Goal: Submit feedback/report problem

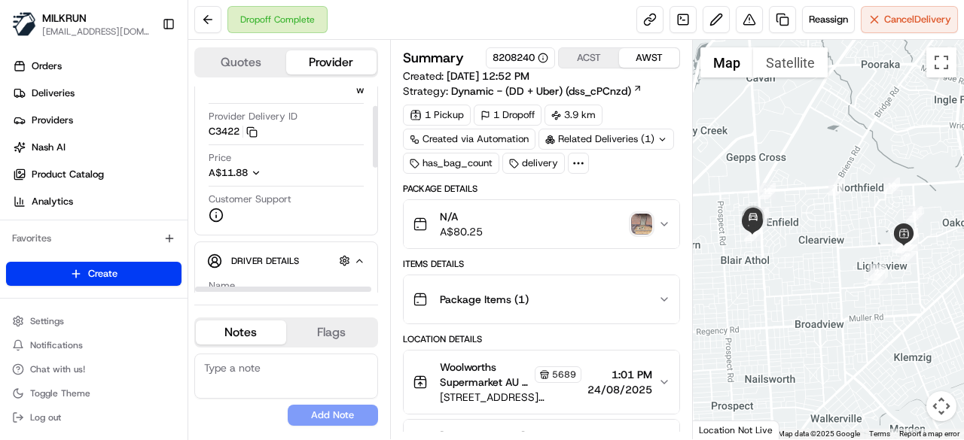
scroll to position [151, 0]
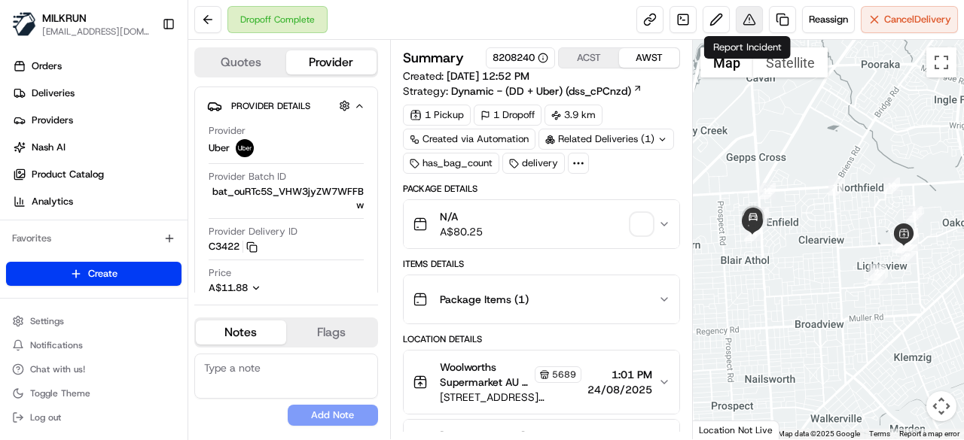
click at [745, 17] on button at bounding box center [749, 19] width 27 height 27
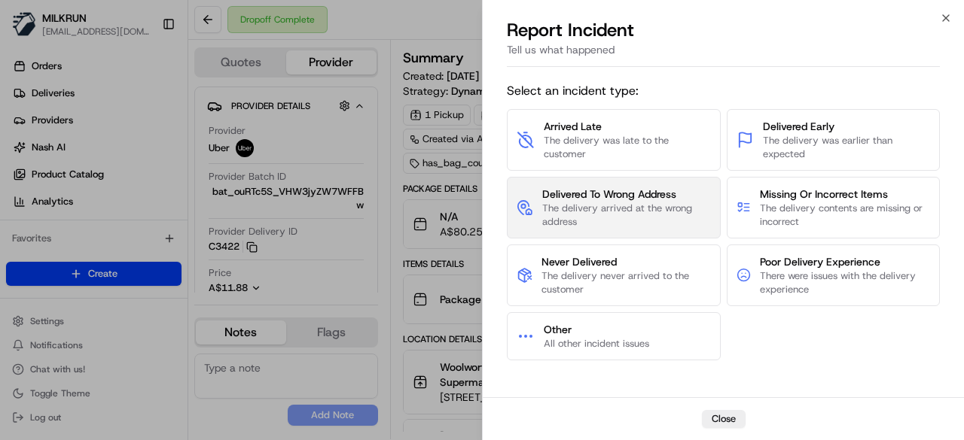
click at [565, 222] on span "The delivery arrived at the wrong address" at bounding box center [626, 215] width 169 height 27
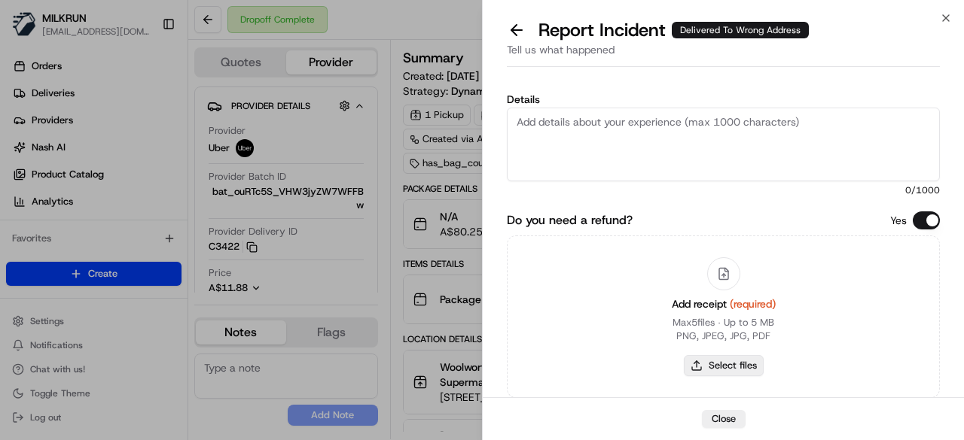
click at [726, 376] on div "Add receipt (required) Max 5 files ∙ Up to 5 MB PNG, JPEG, JPG, PDF Select files" at bounding box center [724, 316] width 128 height 137
click at [724, 368] on button "Select files" at bounding box center [724, 365] width 80 height 21
type input "C:\fakepath\Screenshot 2025-08-24 150902.png"
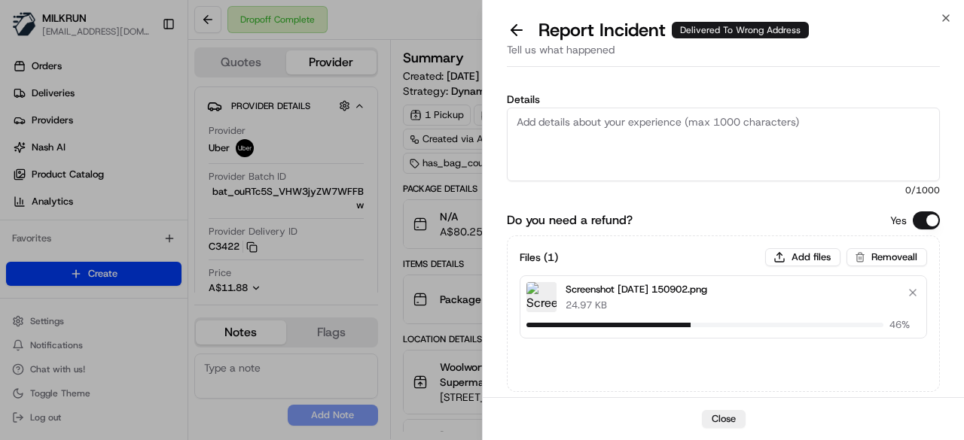
click at [671, 133] on textarea "Details" at bounding box center [723, 145] width 433 height 74
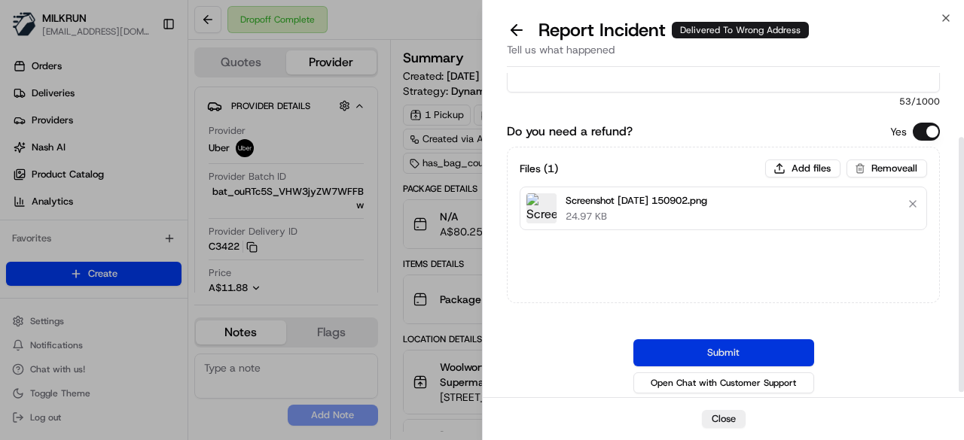
scroll to position [90, 0]
type textarea "Order confirmed not delivered to the correct address."
click at [685, 346] on button "Submit" at bounding box center [723, 352] width 181 height 27
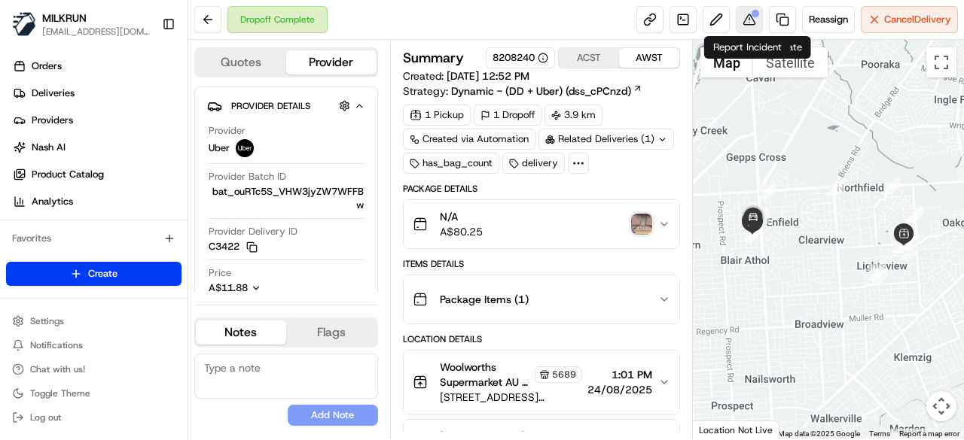
click at [744, 10] on button at bounding box center [749, 19] width 27 height 27
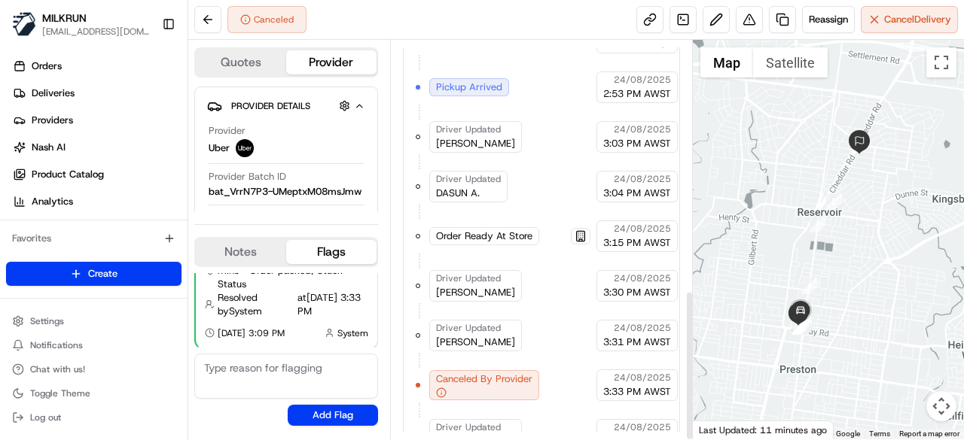
scroll to position [662, 0]
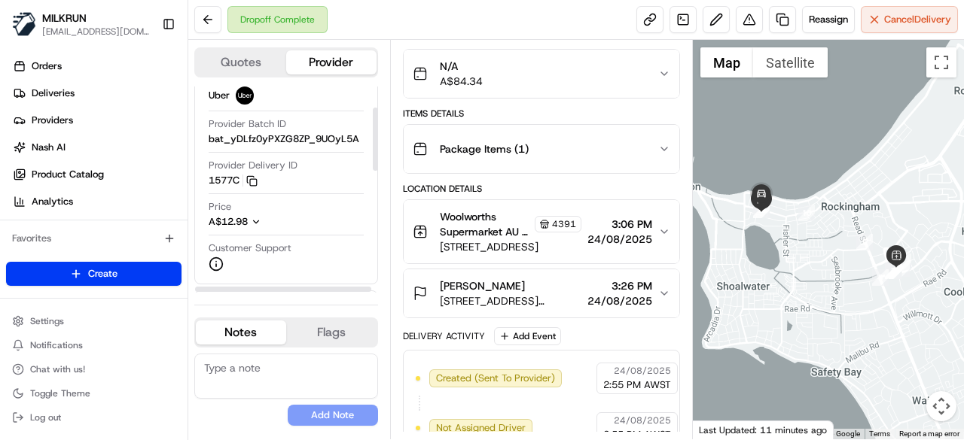
scroll to position [75, 0]
